Goal: Information Seeking & Learning: Learn about a topic

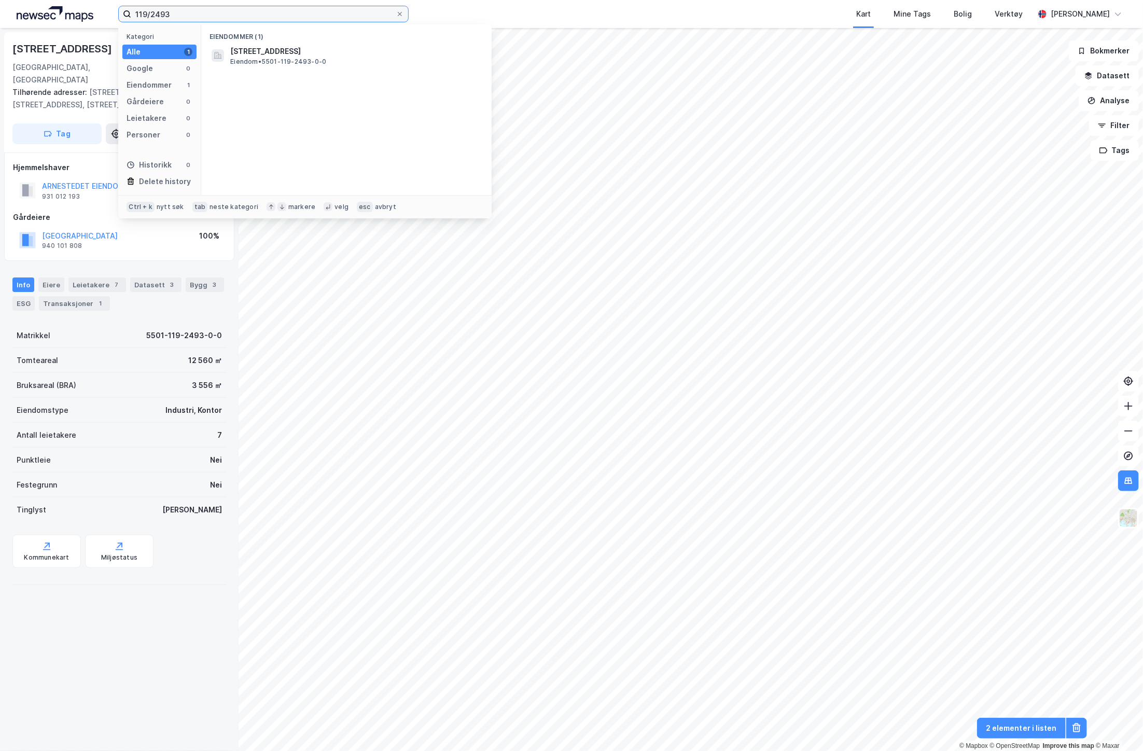
drag, startPoint x: 182, startPoint y: 10, endPoint x: 102, endPoint y: 1, distance: 80.5
click at [102, 1] on div "119/2493 Kategori Alle 1 Google 0 Eiendommer 1 Gårdeiere 0 Leietakere 0 Persone…" at bounding box center [571, 14] width 1143 height 28
click at [640, 10] on div "Kart Mine Tags Bolig Verktøy" at bounding box center [746, 14] width 576 height 28
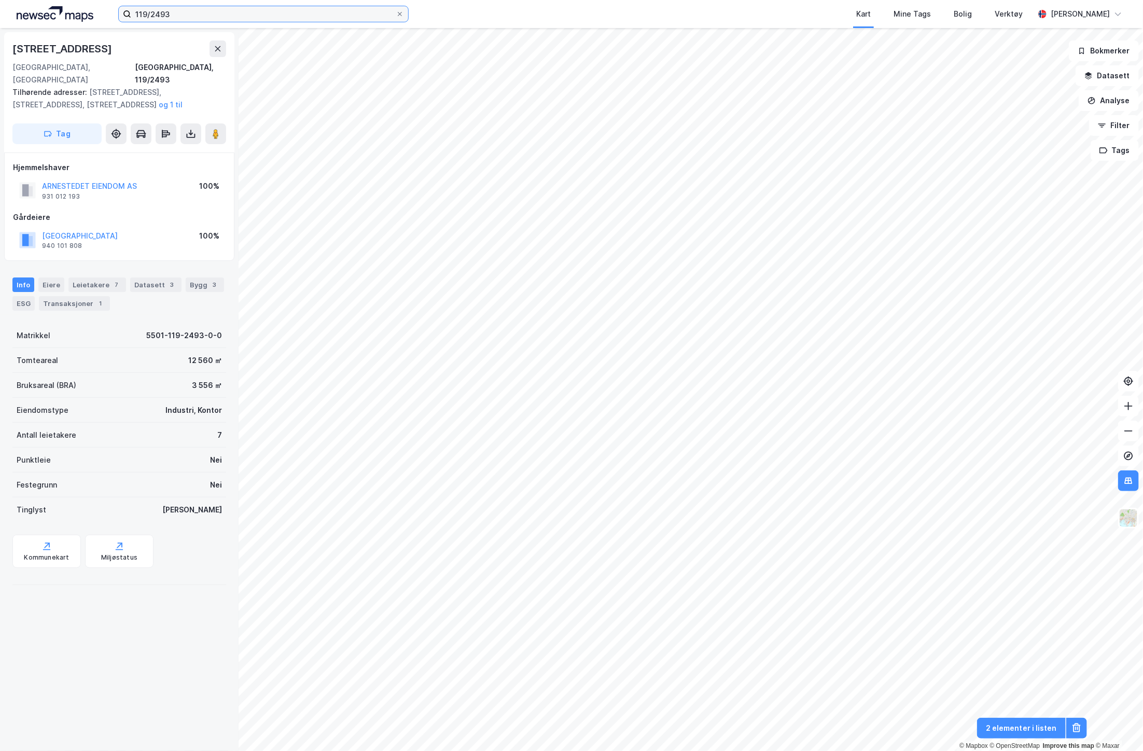
click at [312, 16] on input "119/2493" at bounding box center [263, 14] width 265 height 16
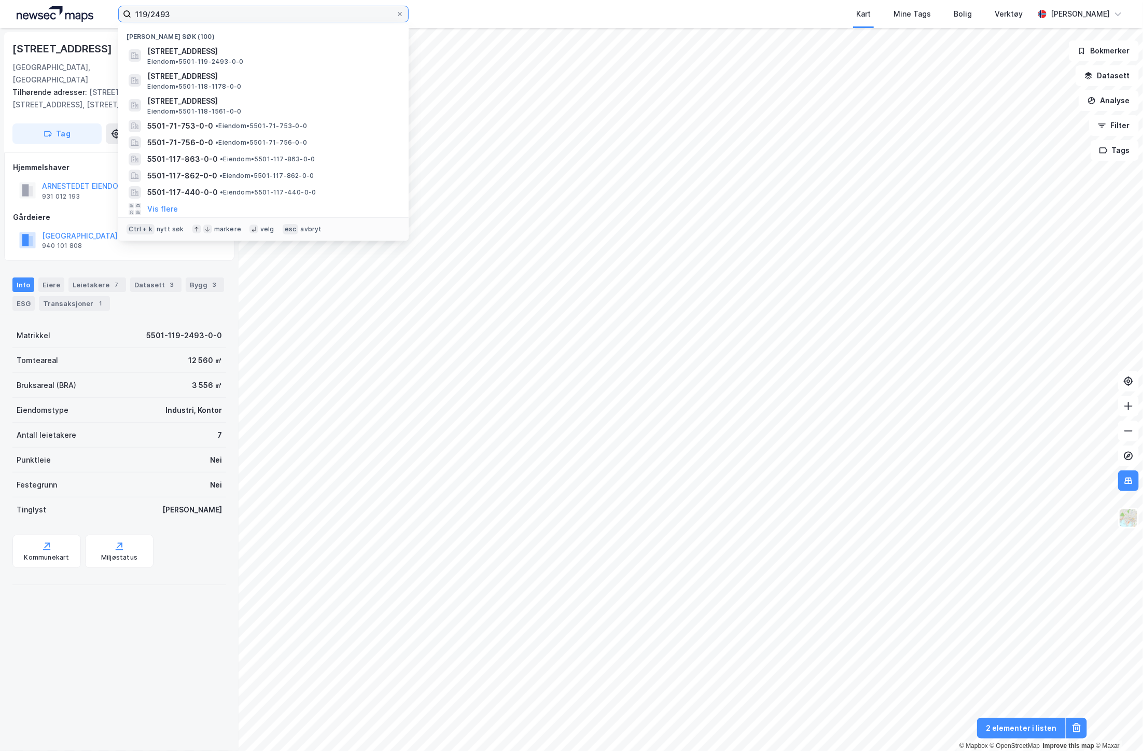
click at [312, 16] on input "119/2493" at bounding box center [263, 14] width 265 height 16
paste input "6/380, 116/347"
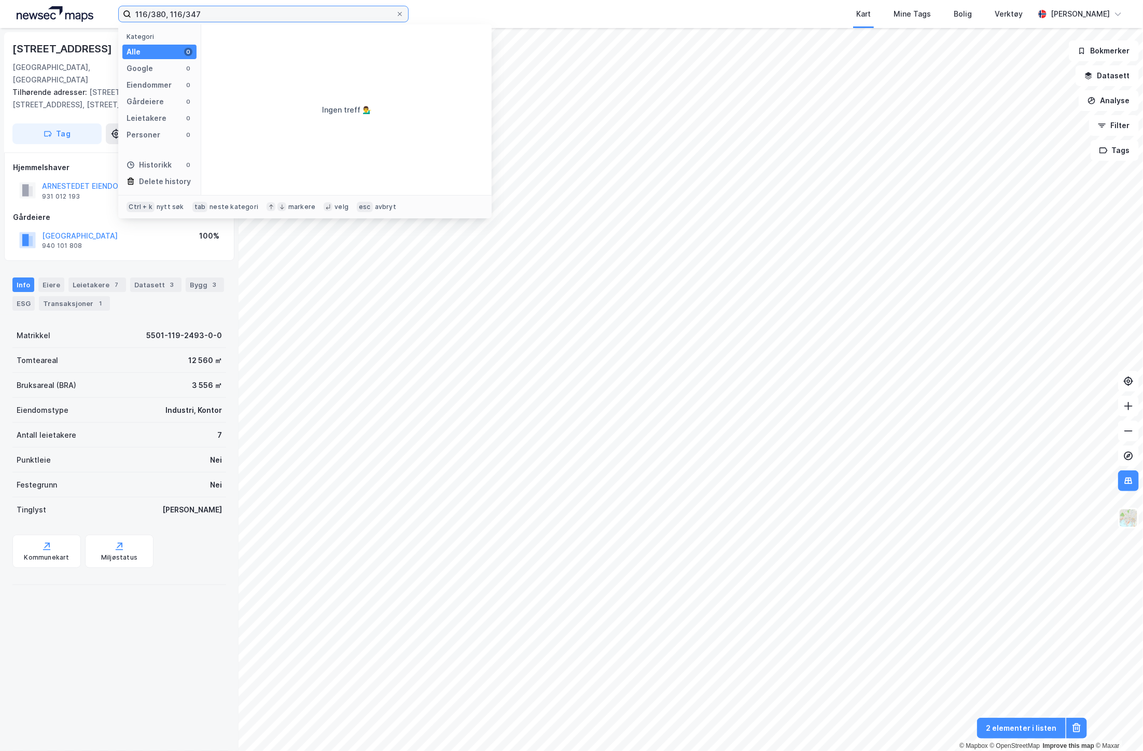
drag, startPoint x: 245, startPoint y: 12, endPoint x: 167, endPoint y: 17, distance: 78.4
click at [167, 17] on input "116/380, 116/347" at bounding box center [263, 14] width 265 height 16
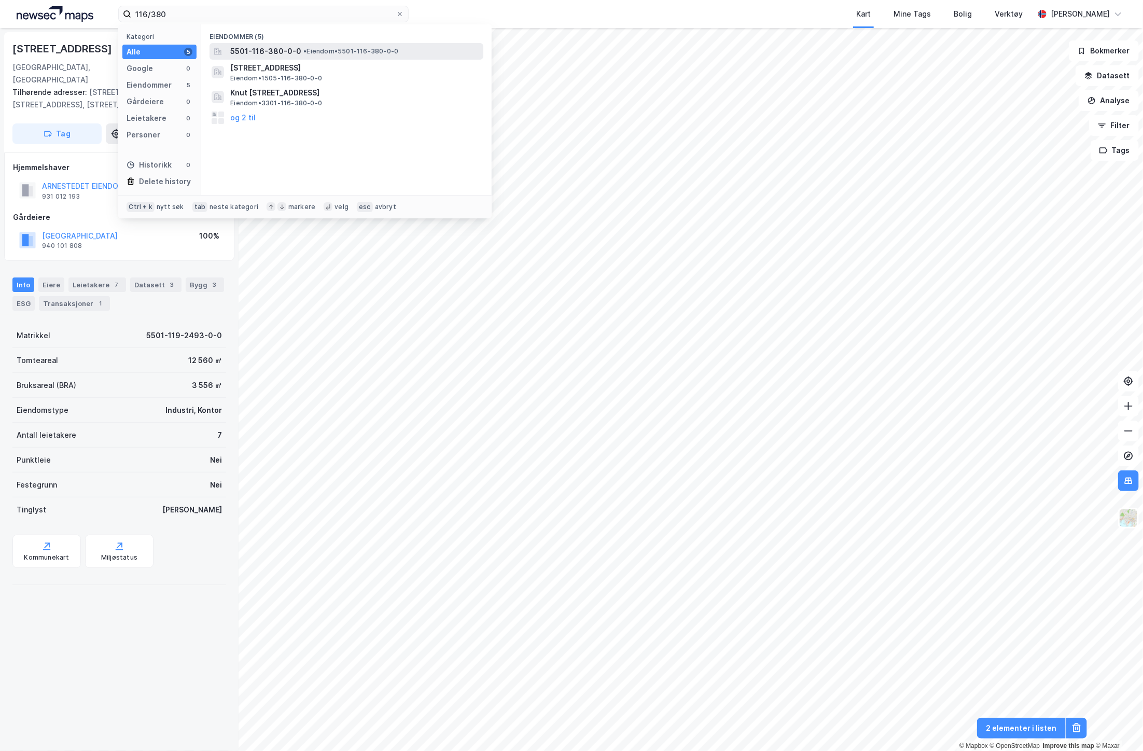
click at [425, 52] on div "5501-116-380-0-0 • Eiendom • 5501-116-380-0-0" at bounding box center [355, 51] width 251 height 12
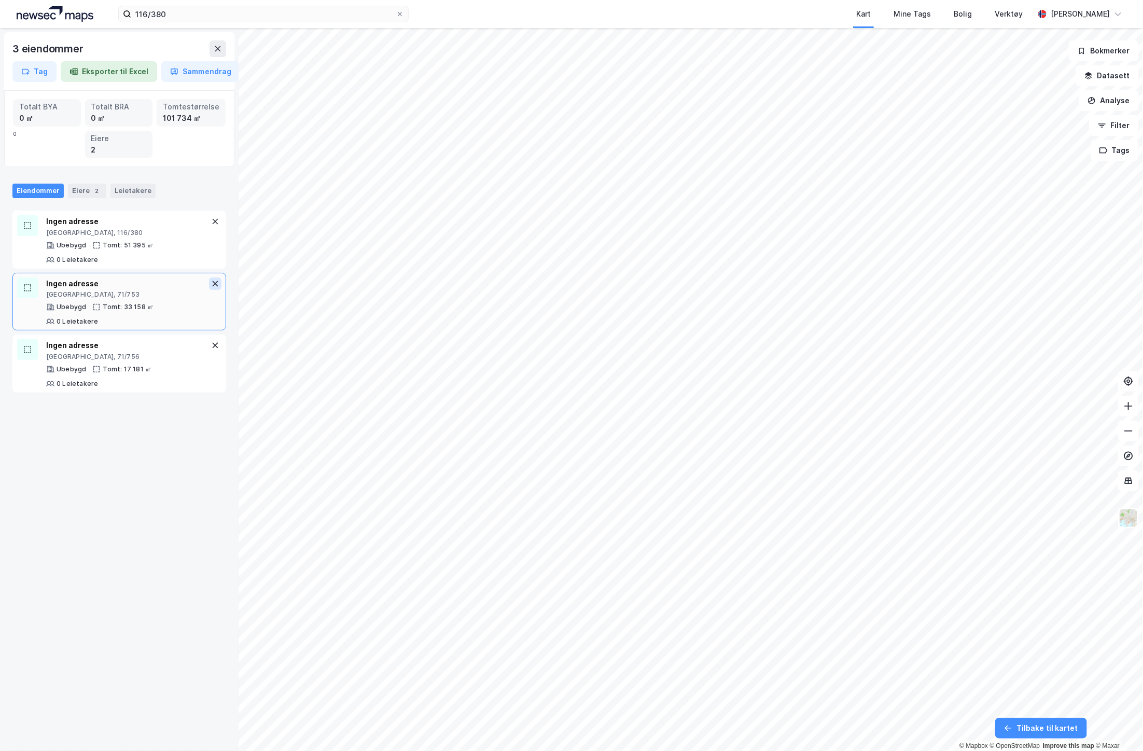
click at [211, 283] on icon at bounding box center [215, 284] width 8 height 8
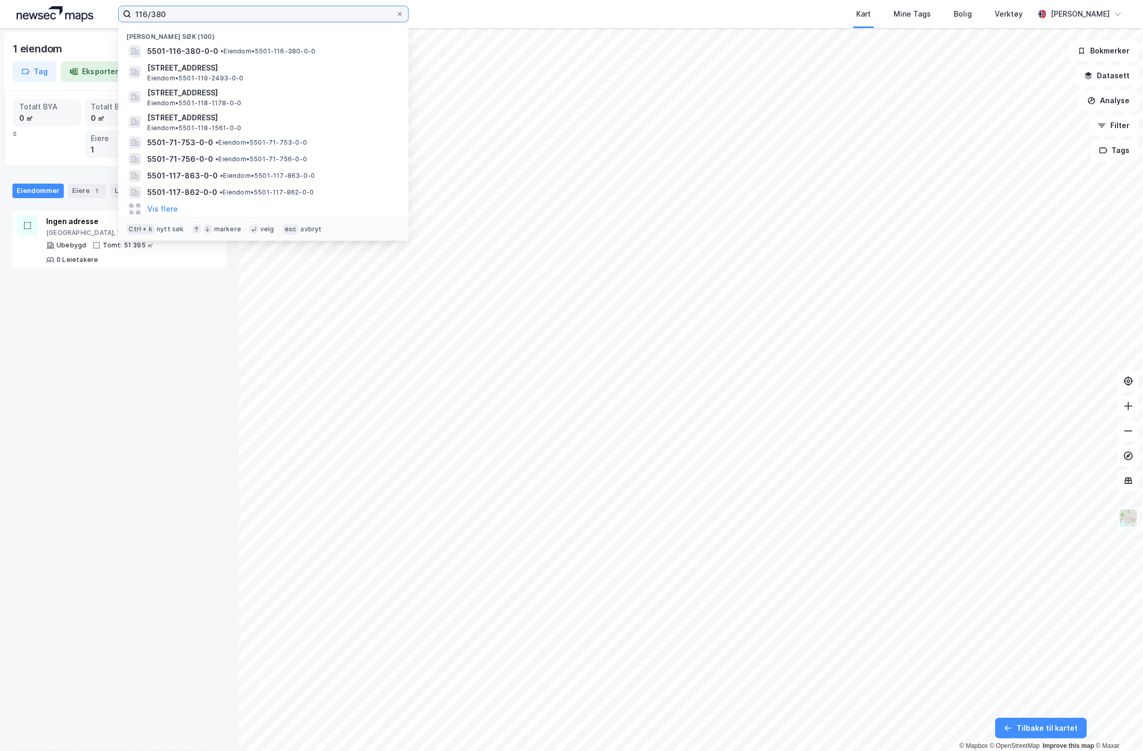
click at [209, 19] on input "116/380" at bounding box center [263, 14] width 265 height 16
paste input "116/347"
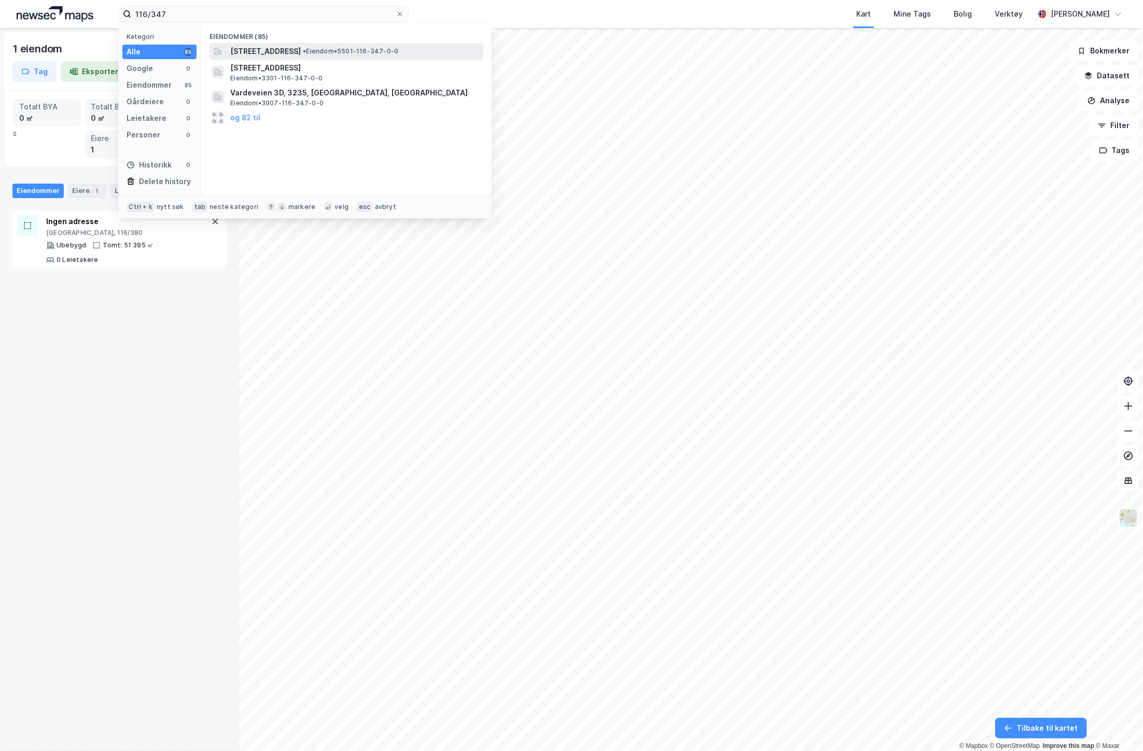
click at [277, 52] on span "[STREET_ADDRESS]" at bounding box center [265, 51] width 71 height 12
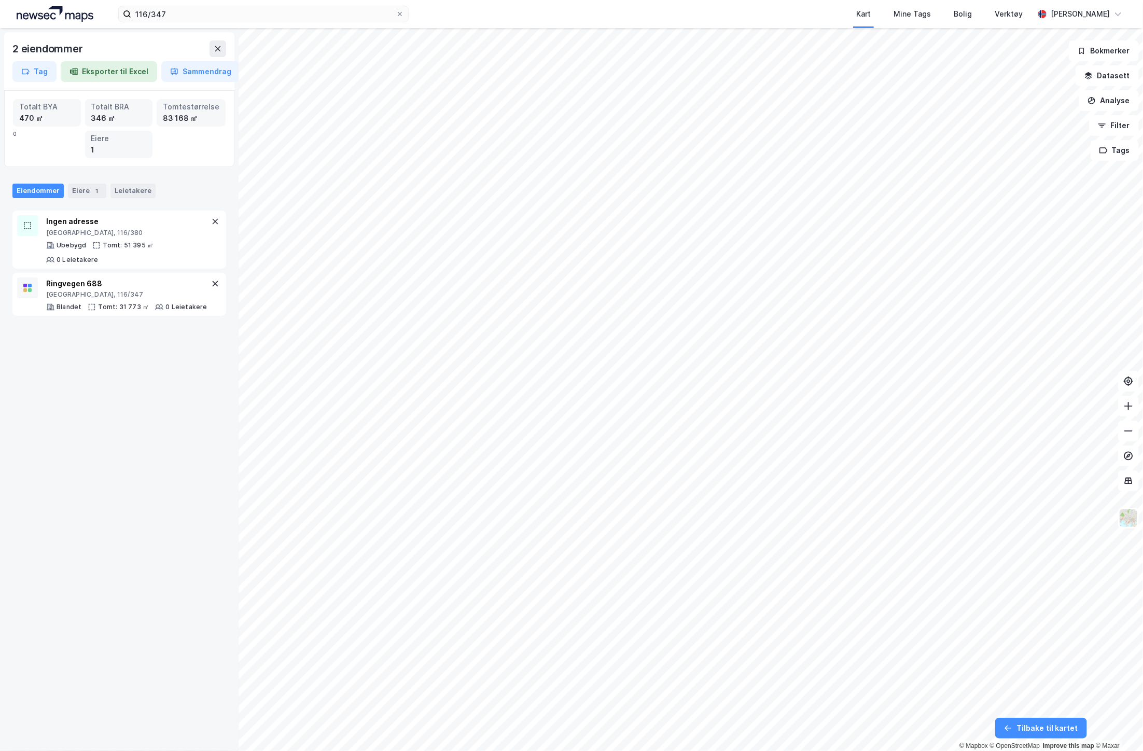
click at [498, 8] on div "Kart Mine Tags Bolig Verktøy" at bounding box center [746, 14] width 576 height 28
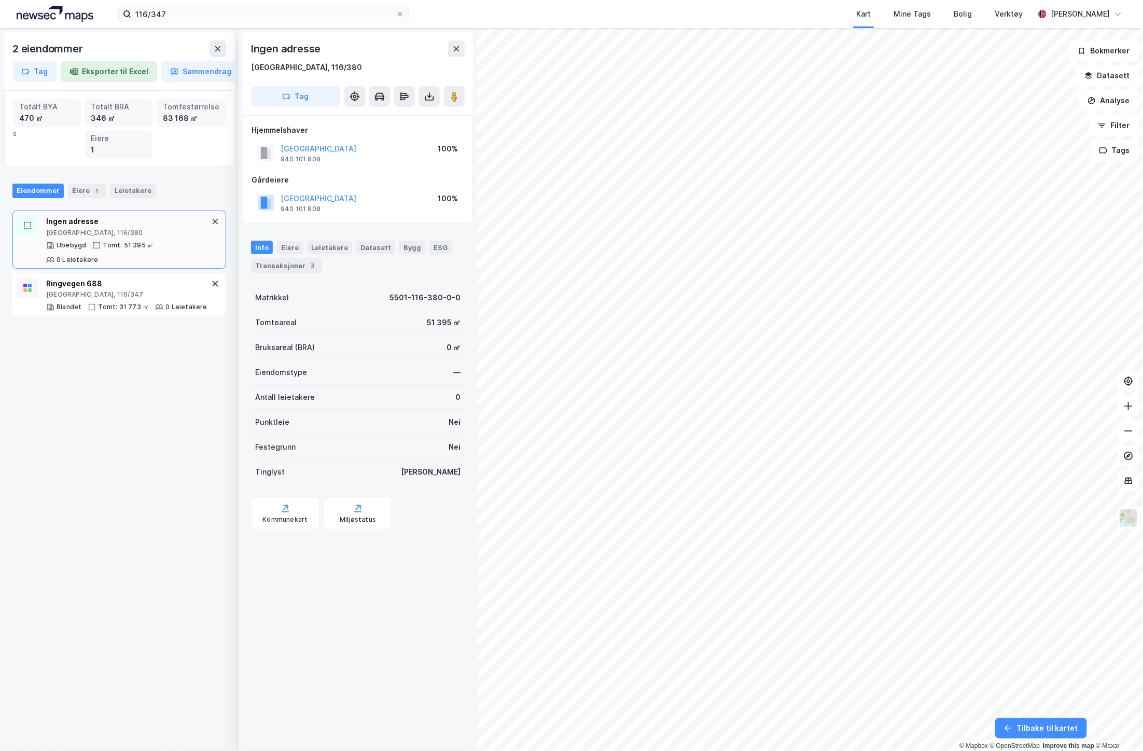
click at [807, 4] on div "Kart Mine Tags Bolig Verktøy" at bounding box center [746, 14] width 576 height 28
click at [211, 220] on icon at bounding box center [215, 221] width 8 height 8
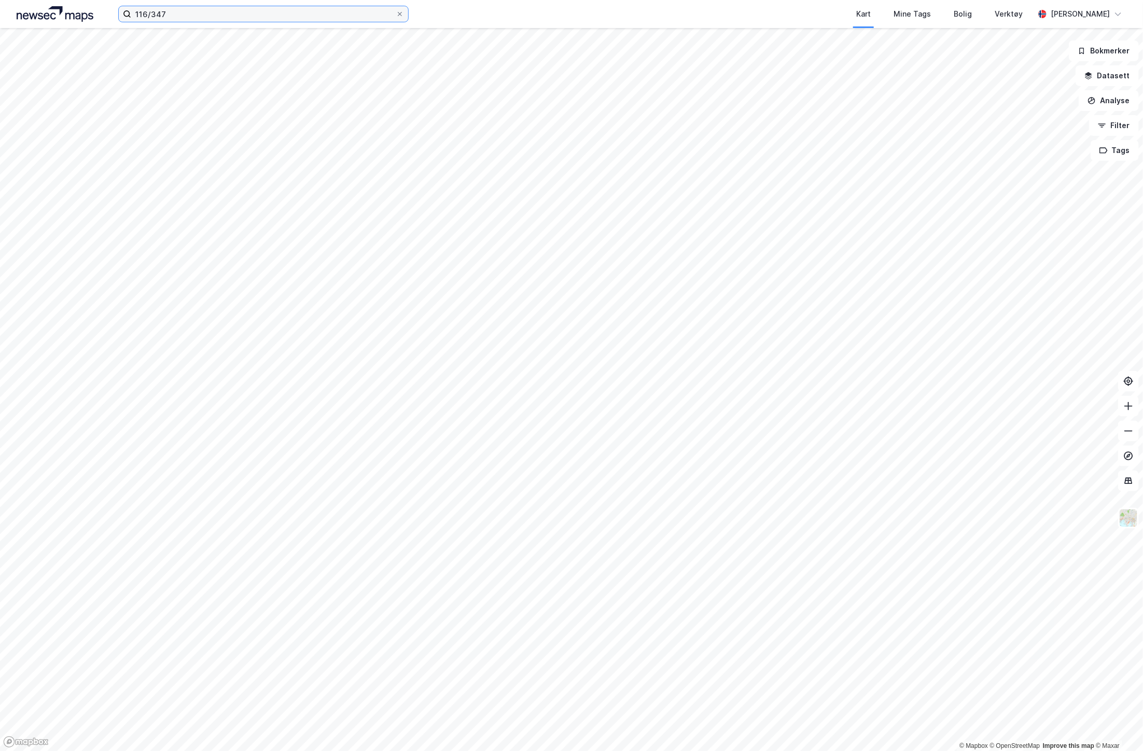
click at [166, 16] on input "116/347" at bounding box center [263, 14] width 265 height 16
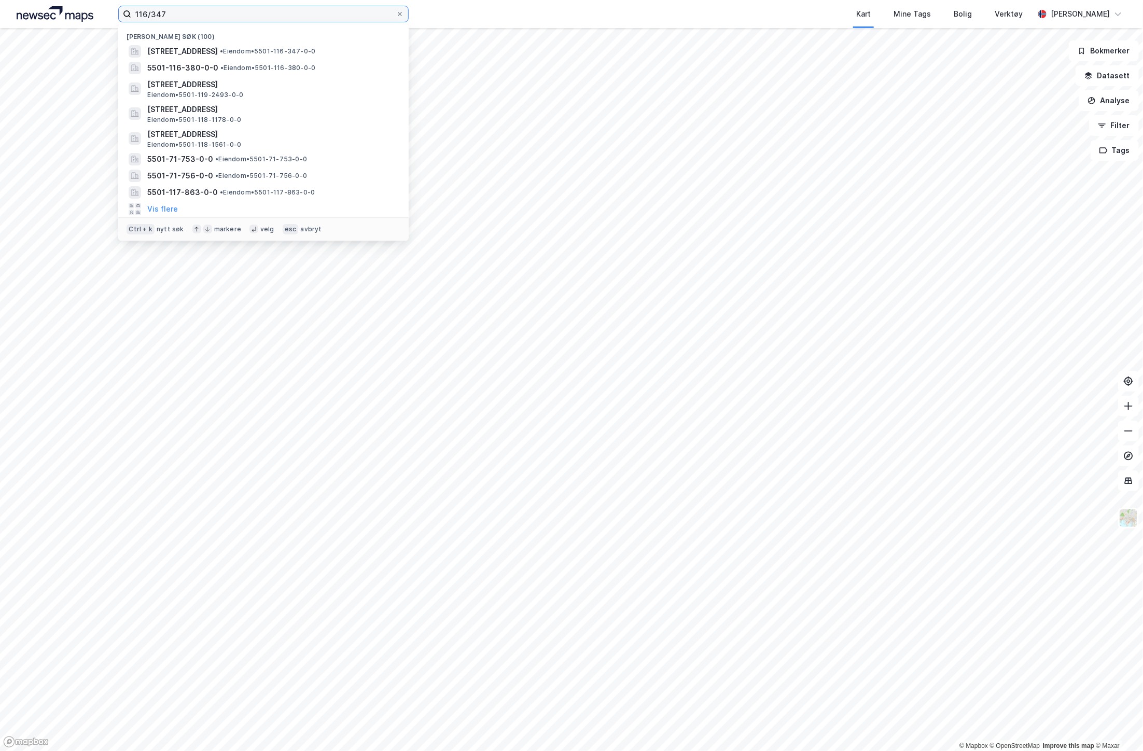
click at [166, 16] on input "116/347" at bounding box center [263, 14] width 265 height 16
paste input "115/2"
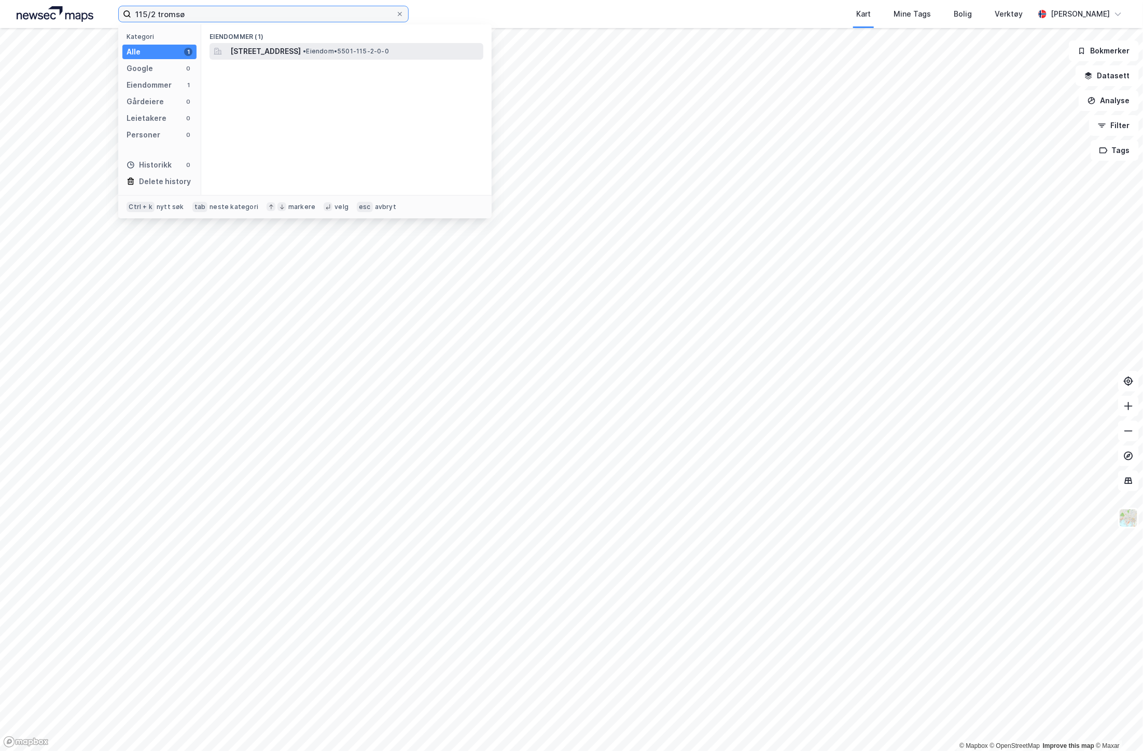
type input "115/2 tromsø"
click at [301, 50] on span "[STREET_ADDRESS]" at bounding box center [265, 51] width 71 height 12
